Goal: Information Seeking & Learning: Learn about a topic

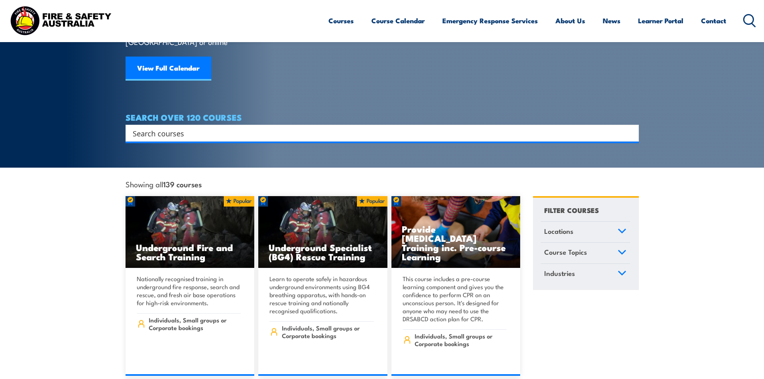
scroll to position [120, 0]
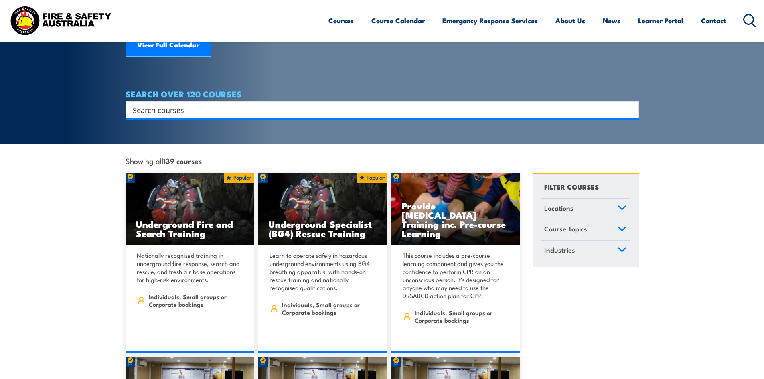
click at [621, 205] on icon at bounding box center [622, 208] width 9 height 6
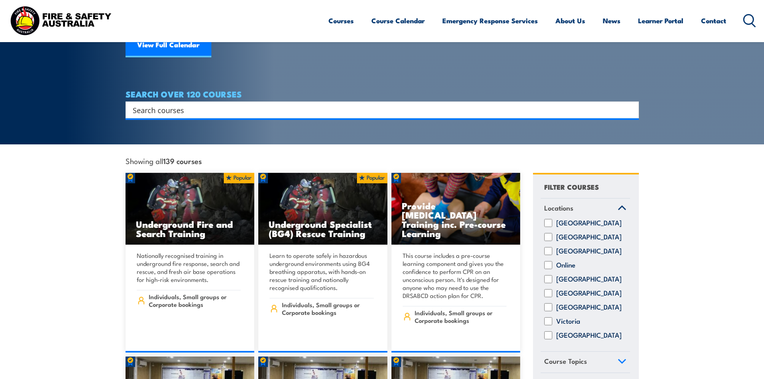
click at [547, 289] on input "[GEOGRAPHIC_DATA]" at bounding box center [549, 293] width 8 height 8
checkbox input "true"
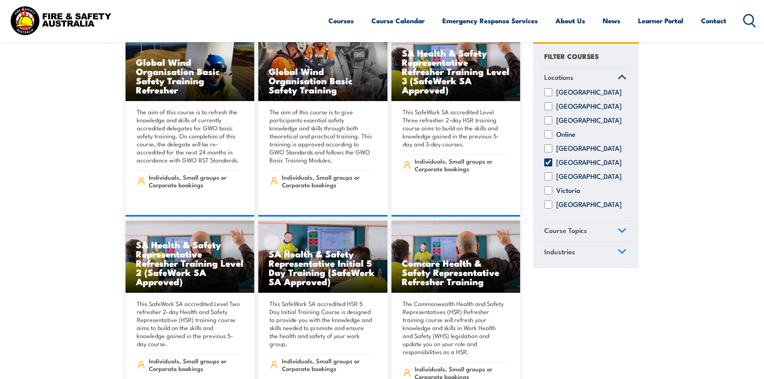
scroll to position [2368, 0]
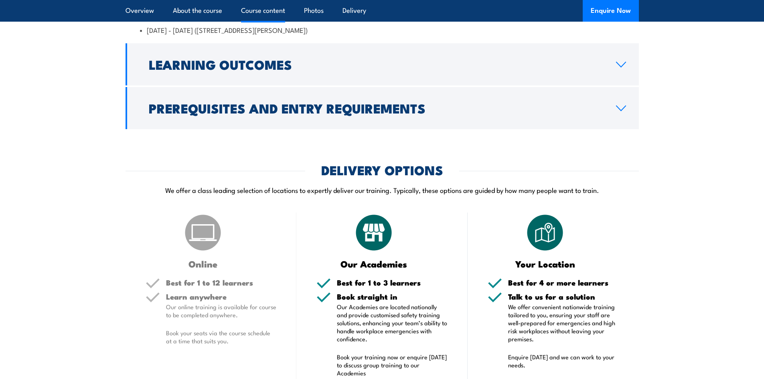
scroll to position [1766, 0]
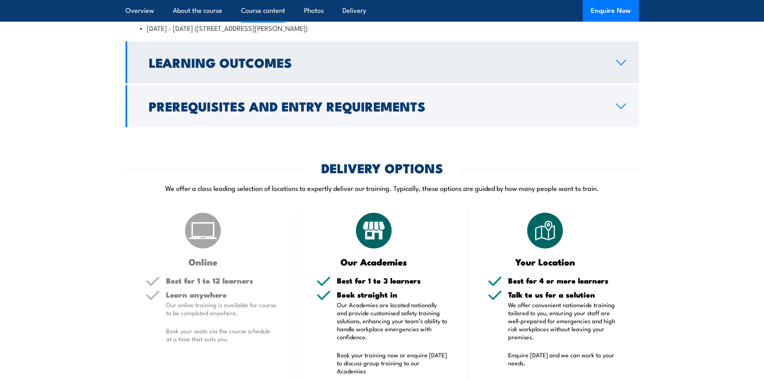
click at [622, 66] on icon at bounding box center [621, 62] width 11 height 6
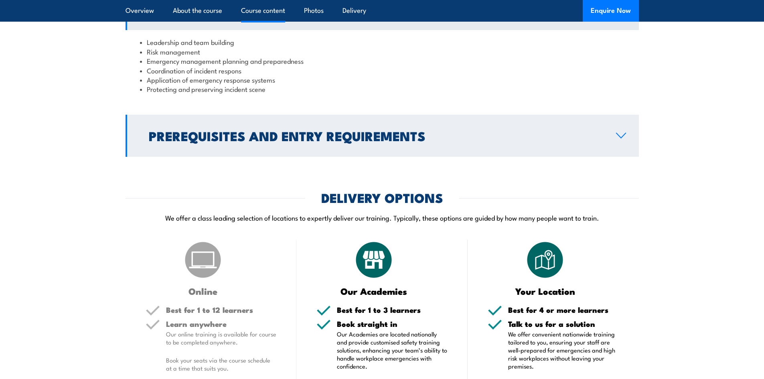
scroll to position [1182, 0]
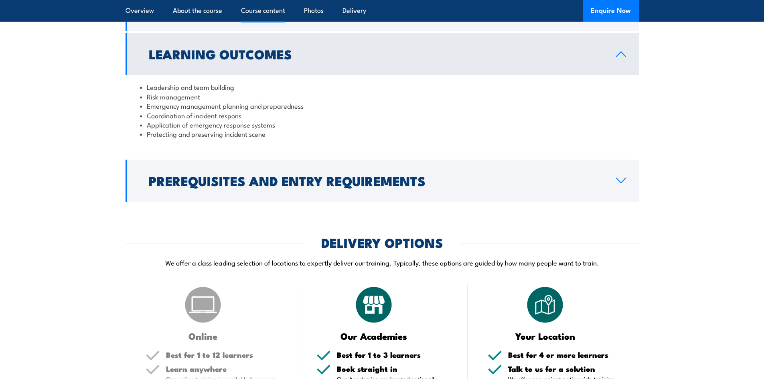
click at [602, 63] on link "Learning Outcomes" at bounding box center [383, 54] width 514 height 42
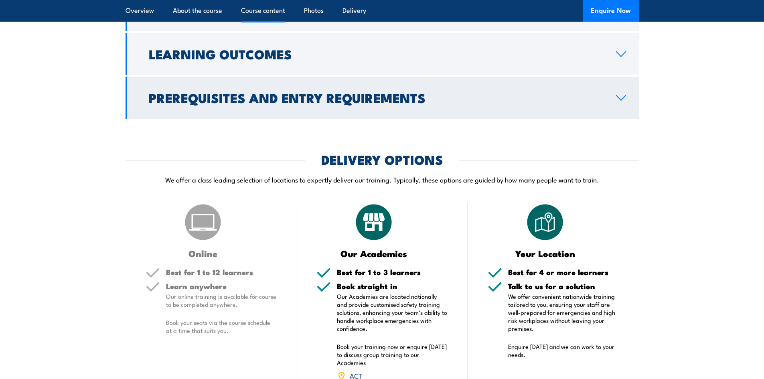
click at [604, 119] on link "Prerequisites and Entry Requirements" at bounding box center [383, 98] width 514 height 42
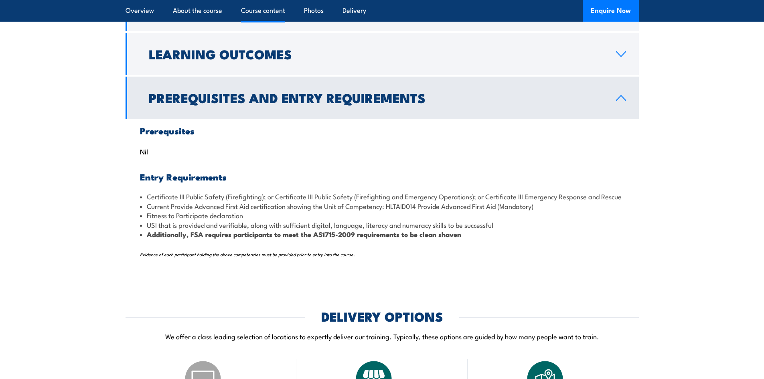
click at [609, 119] on link "Prerequisites and Entry Requirements" at bounding box center [383, 98] width 514 height 42
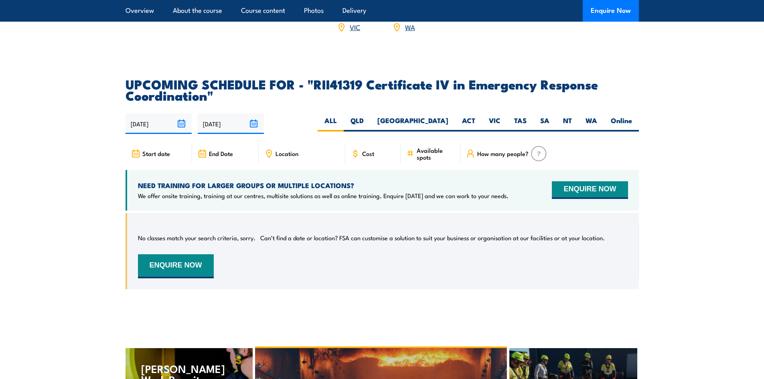
scroll to position [1583, 0]
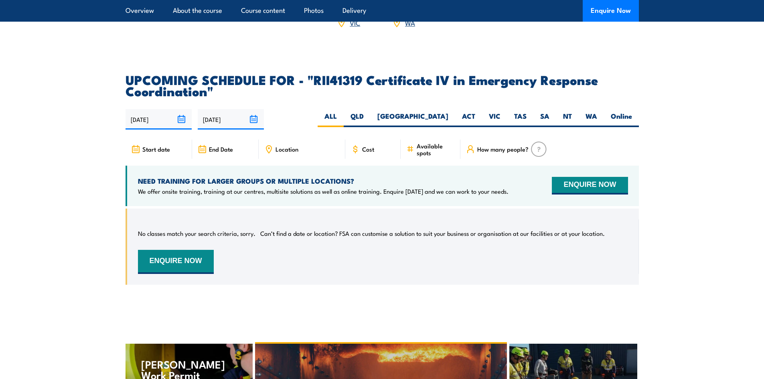
click at [365, 152] on span "Cost" at bounding box center [368, 149] width 12 height 7
click at [543, 127] on label "SA" at bounding box center [545, 120] width 23 height 16
click at [550, 117] on input "SA" at bounding box center [552, 114] width 5 height 5
radio input "true"
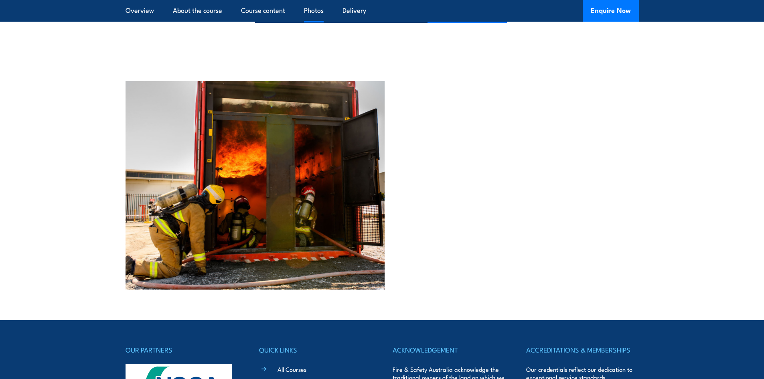
scroll to position [2747, 0]
